Goal: Task Accomplishment & Management: Manage account settings

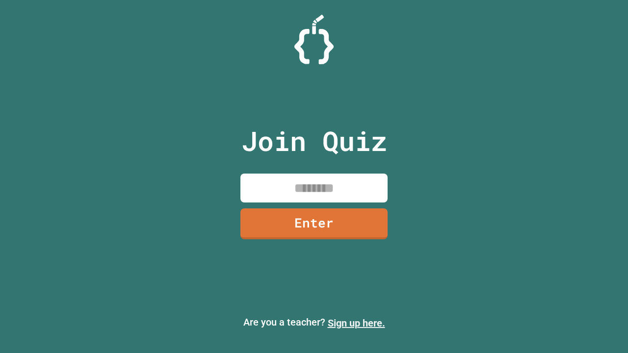
click at [356, 323] on link "Sign up here." at bounding box center [356, 323] width 57 height 12
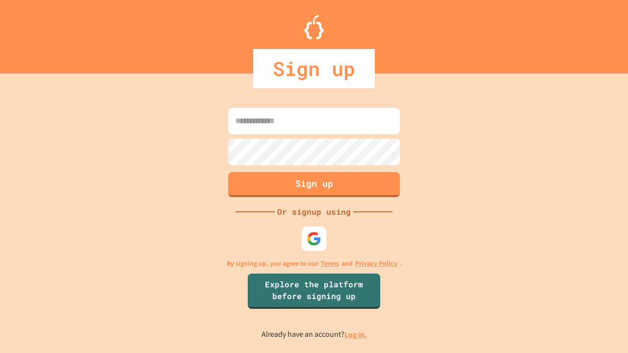
click at [356, 334] on link "Log in." at bounding box center [355, 335] width 23 height 10
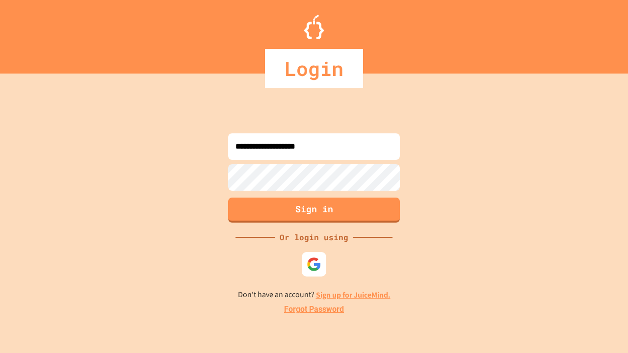
type input "**********"
